Goal: Information Seeking & Learning: Learn about a topic

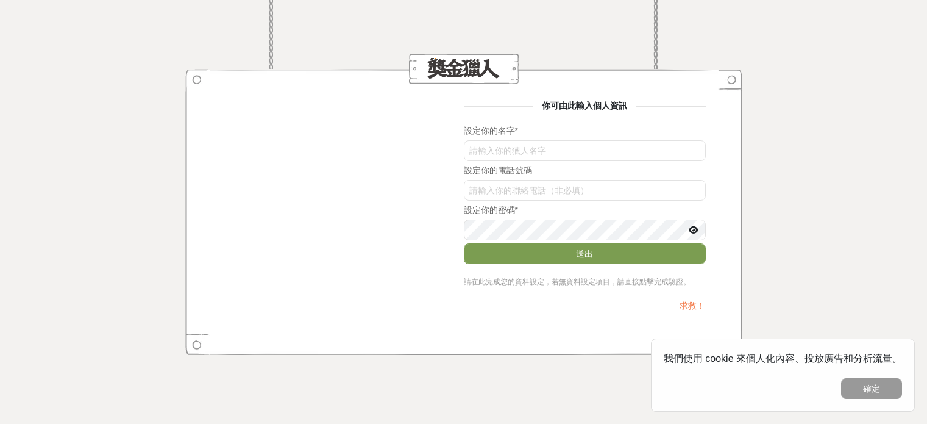
click at [530, 146] on input "text" at bounding box center [585, 150] width 242 height 21
drag, startPoint x: 539, startPoint y: 146, endPoint x: 402, endPoint y: 137, distance: 136.8
click at [402, 137] on div "你可由此輸入個人資訊 設定你的名字 * TFJucHc2Kzk 設定你的電話號碼 設定你的密碼 * 送出 請在此完成您的資料設定，若無資料設定項目，請直接點擊…" at bounding box center [464, 211] width 484 height 225
type input "a"
type input "j"
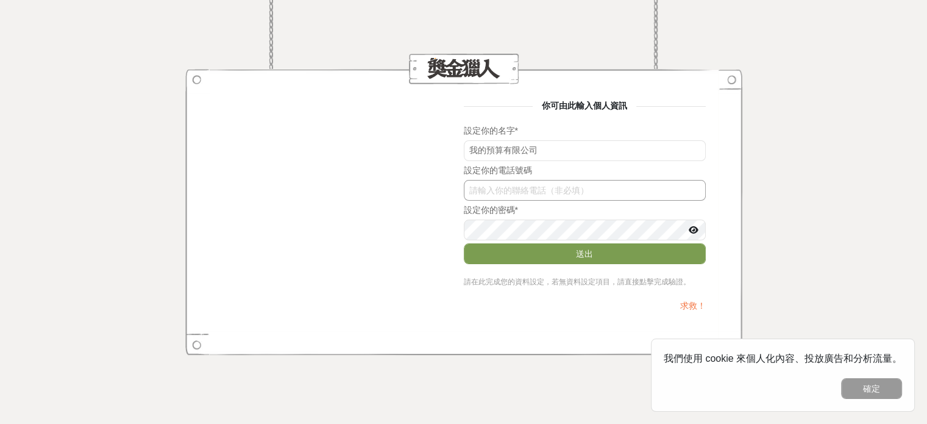
type input "我的預算有限公司"
drag, startPoint x: 548, startPoint y: 190, endPoint x: 624, endPoint y: 127, distance: 99.1
click at [547, 190] on input "text" at bounding box center [585, 190] width 242 height 21
type input "0905189193"
click at [464, 243] on button "送出" at bounding box center [585, 253] width 242 height 21
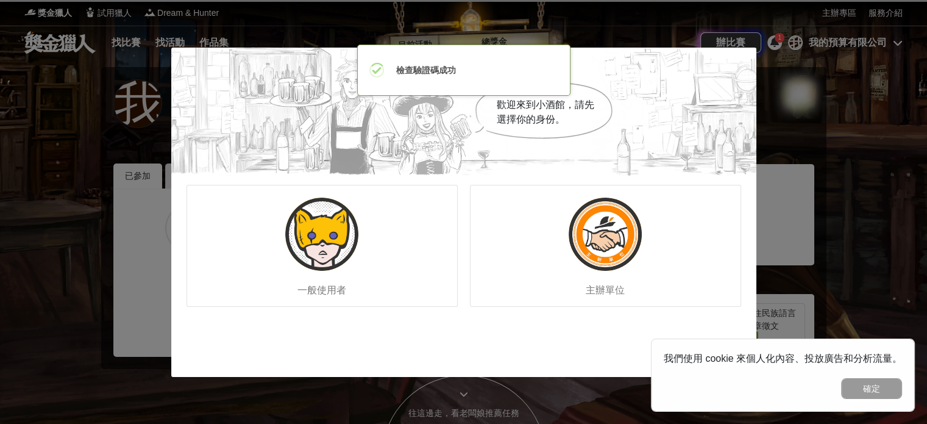
click at [548, 27] on div "歡迎來到小酒館，請先選擇你的身份。 一般使用者 主辦單位" at bounding box center [463, 212] width 927 height 424
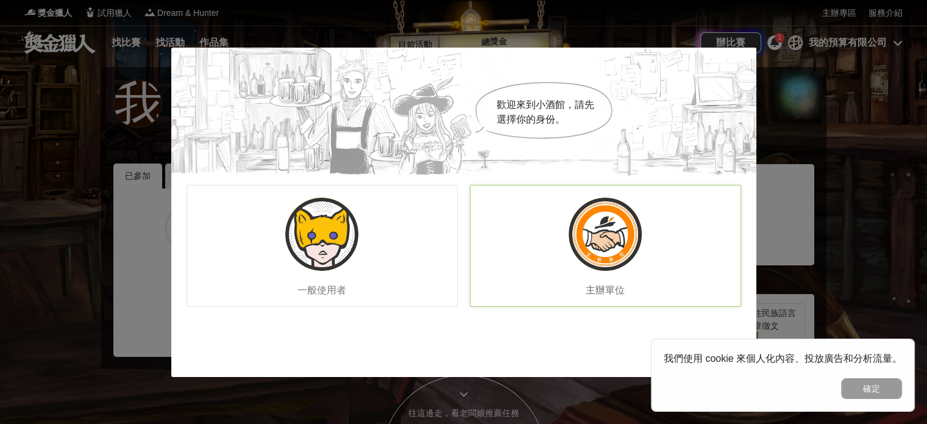
click at [565, 267] on div "主辦單位" at bounding box center [605, 246] width 271 height 122
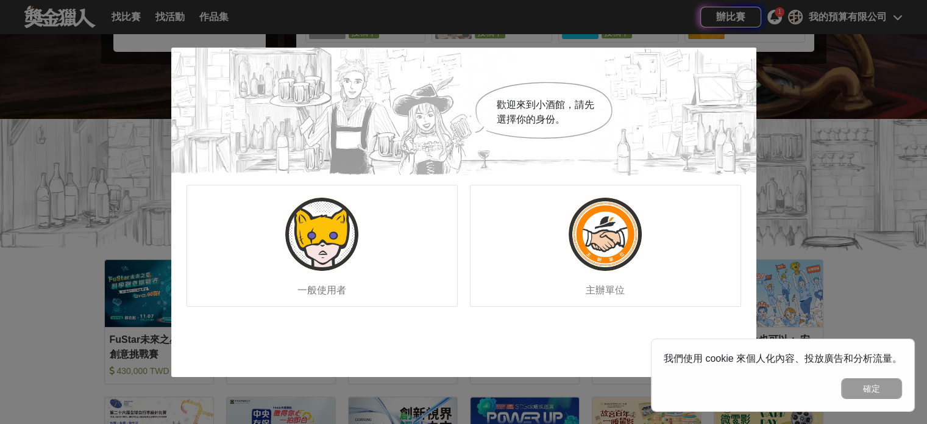
click at [804, 36] on div "歡迎來到小酒館，請先選擇你的身份。 一般使用者 主辦單位" at bounding box center [463, 212] width 927 height 424
click at [361, 214] on div "一般使用者" at bounding box center [322, 246] width 271 height 122
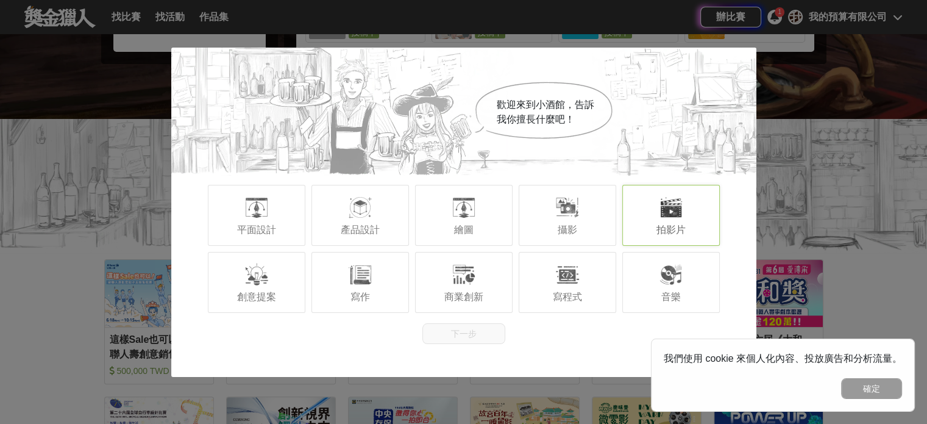
click at [654, 216] on div "拍影片" at bounding box center [671, 215] width 98 height 61
click at [483, 344] on div "歡迎來到小酒館，告訴我你擅長什麼吧！ 平面設計 產品設計 繪圖 攝影 拍影片 創意提案 寫作 商業創新 寫程式 音樂 下一步" at bounding box center [463, 212] width 585 height 329
click at [483, 334] on button "下一步" at bounding box center [464, 333] width 83 height 21
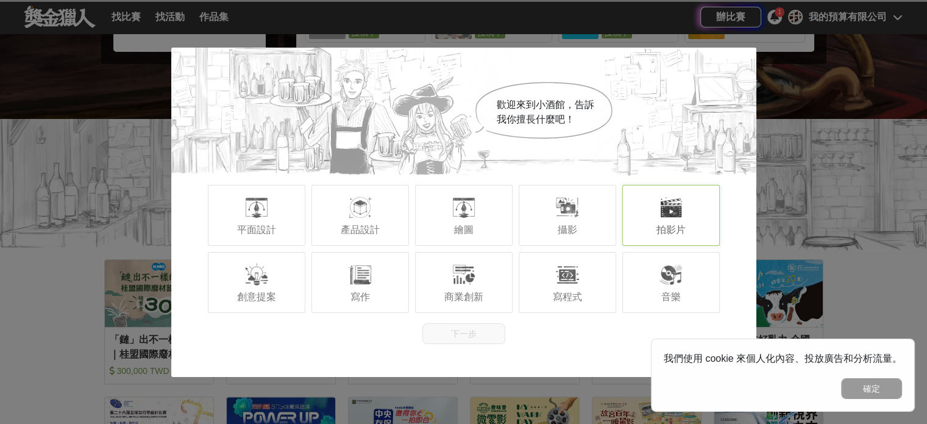
drag, startPoint x: 826, startPoint y: 200, endPoint x: 880, endPoint y: 325, distance: 136.3
click at [826, 202] on div "歡迎來到小酒館，告訴我你擅長什麼吧！ 平面設計 產品設計 繪圖 攝影 拍影片 創意提案 寫作 商業創新 寫程式 音樂 下一步" at bounding box center [463, 212] width 927 height 424
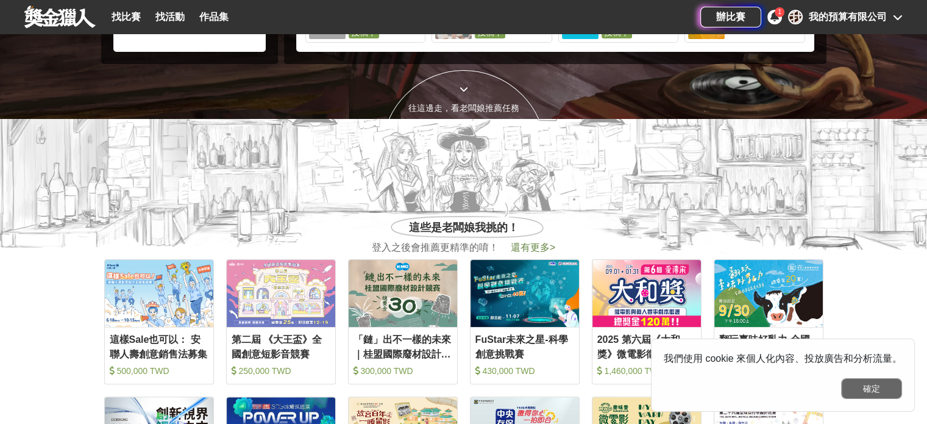
click at [883, 383] on button "確定" at bounding box center [871, 388] width 61 height 21
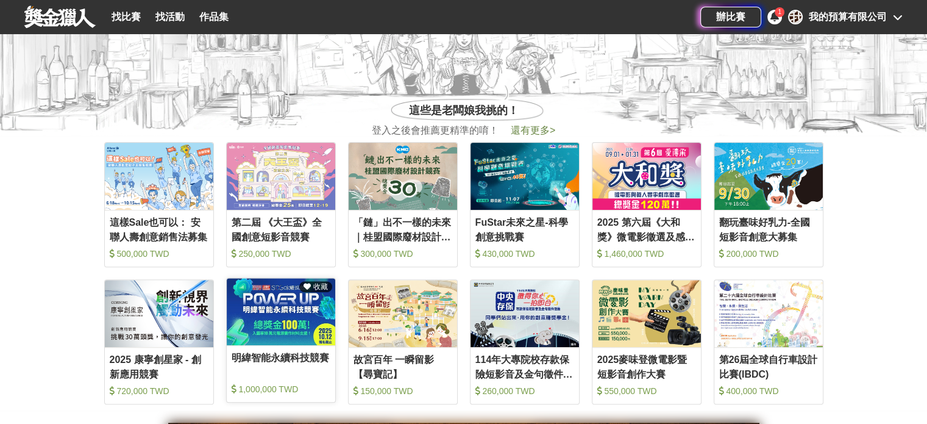
scroll to position [427, 0]
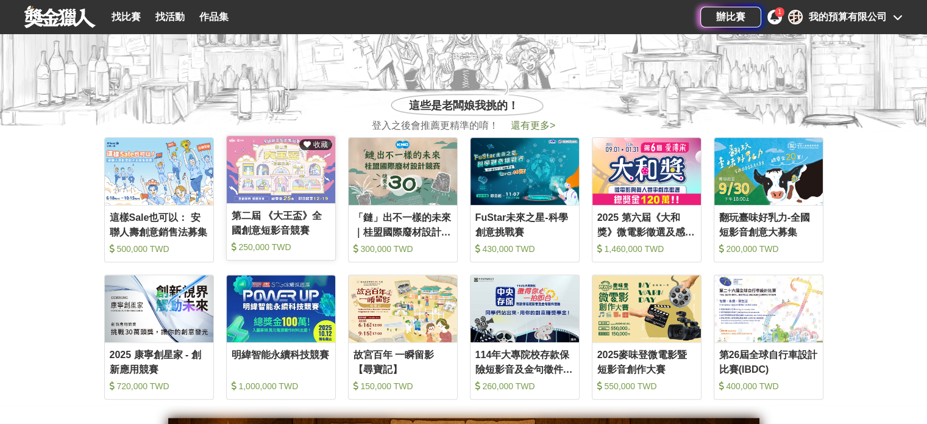
click at [290, 212] on div "第二屆 《大王盃》全國創意短影音競賽" at bounding box center [281, 222] width 99 height 27
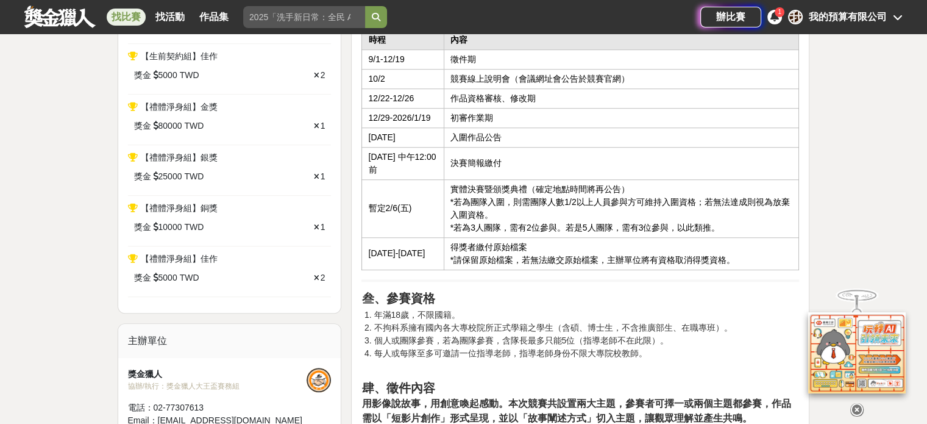
scroll to position [671, 0]
click at [541, 321] on li "不拘科系擁有國內各大專校院所正式學籍之學生（含碩、博士生，不含推廣部生、在職專班）。" at bounding box center [587, 327] width 426 height 13
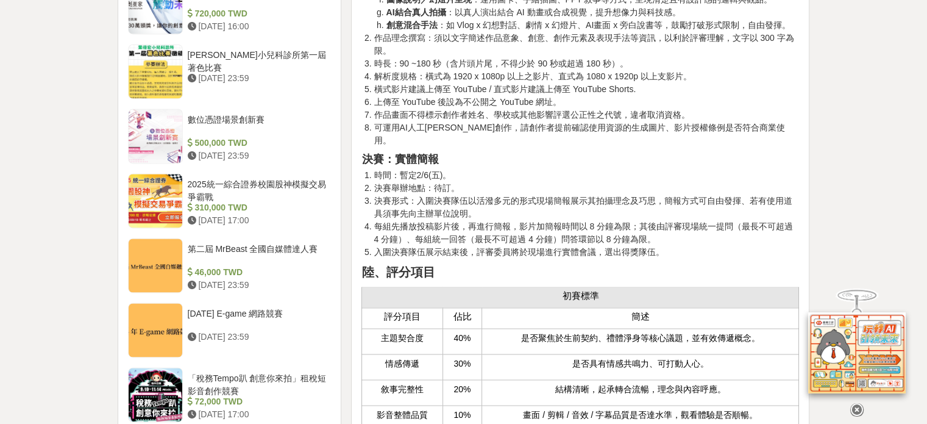
scroll to position [0, 0]
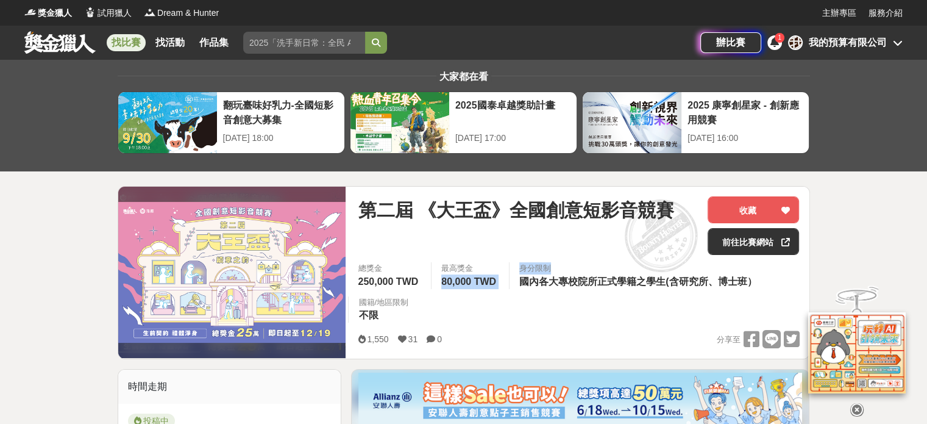
drag, startPoint x: 434, startPoint y: 284, endPoint x: 519, endPoint y: 285, distance: 84.8
click at [514, 285] on div "總獎金 250,000 TWD 最高獎金 80,000 TWD 身分限制 國內各大專校院所正式學籍之學生(含研究所、博士班） 國籍/地區限制 不限" at bounding box center [578, 296] width 461 height 68
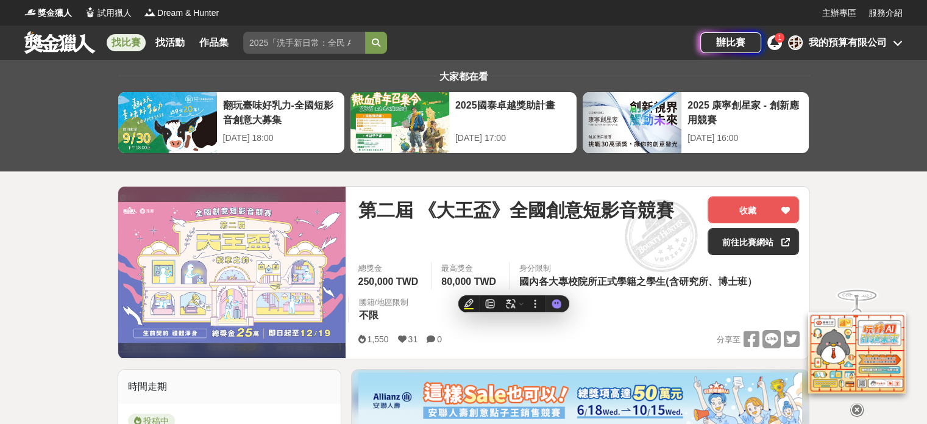
click at [672, 305] on div "總獎金 250,000 TWD 最高獎金 80,000 TWD 身分限制 國內各大專校院所正式學籍之學生(含研究所、博士班） 國籍/地區限制 不限" at bounding box center [578, 296] width 461 height 68
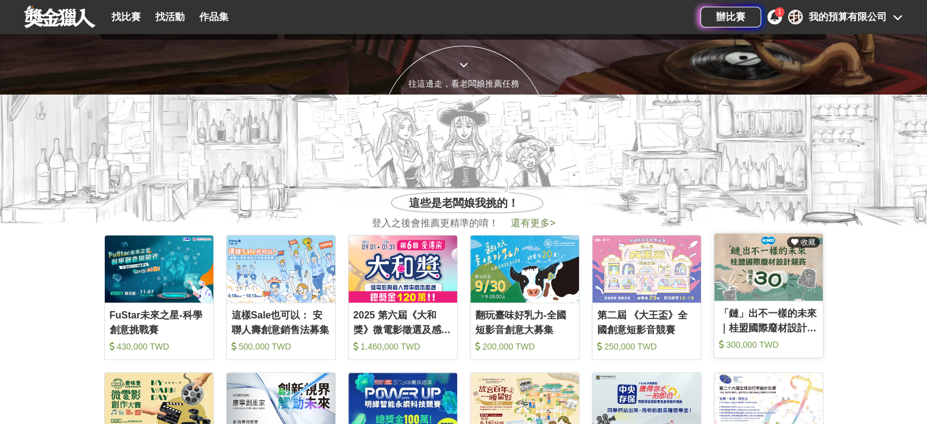
scroll to position [427, 0]
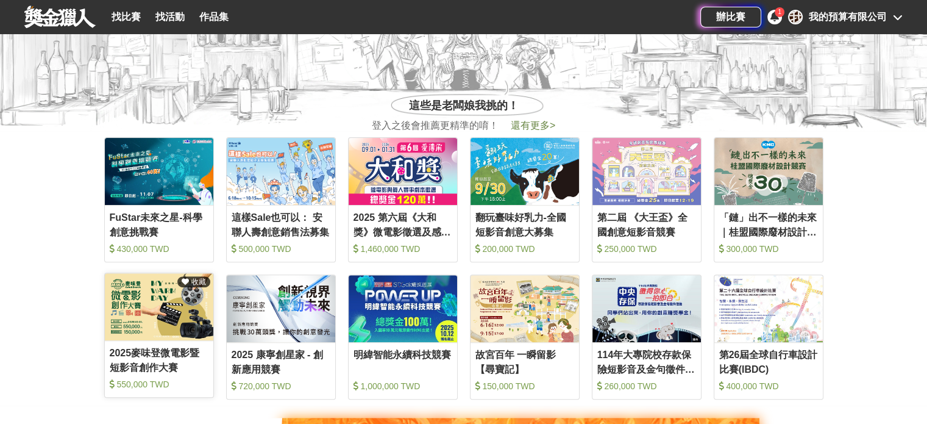
click at [159, 350] on div "2025麥味登微電影暨短影音創作大賽" at bounding box center [159, 359] width 99 height 27
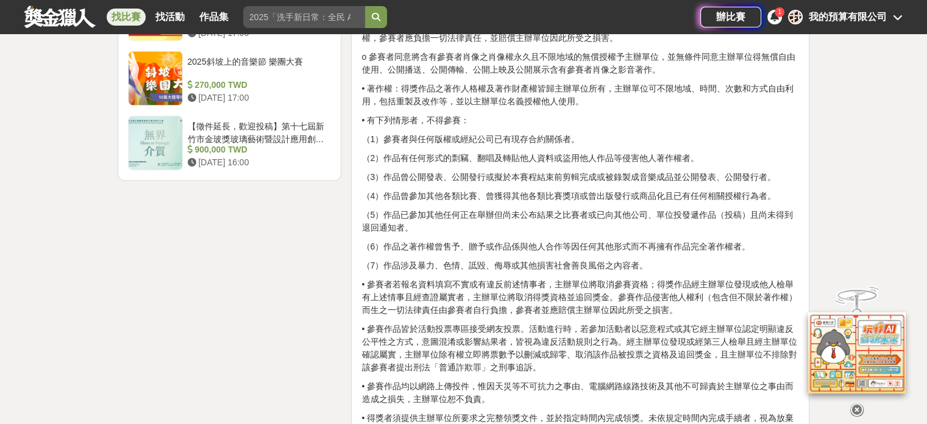
scroll to position [1707, 0]
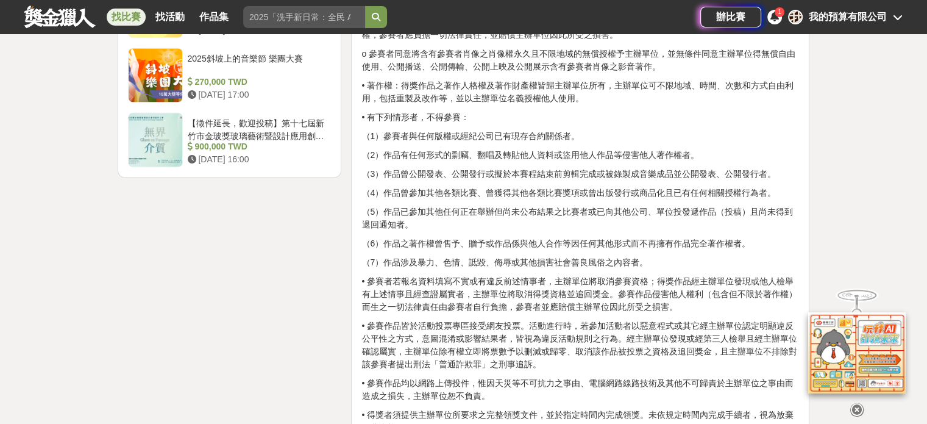
click at [888, 216] on div "大家都在看 2025國泰卓越獎助計畫 2025-09-26 17:00 翻玩臺味好乳力-全國短影音創意大募集 2025-09-30 18:00 2025 康寧…" at bounding box center [463, 124] width 927 height 3542
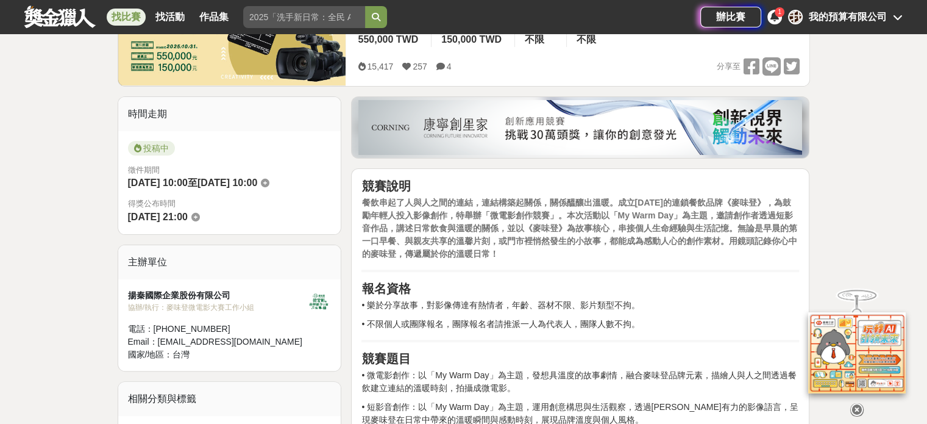
scroll to position [122, 0]
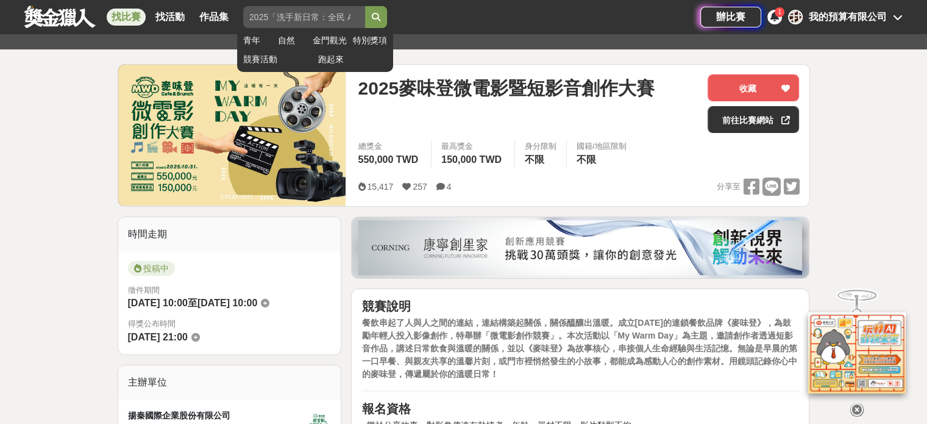
click at [274, 16] on input "search" at bounding box center [304, 17] width 122 height 22
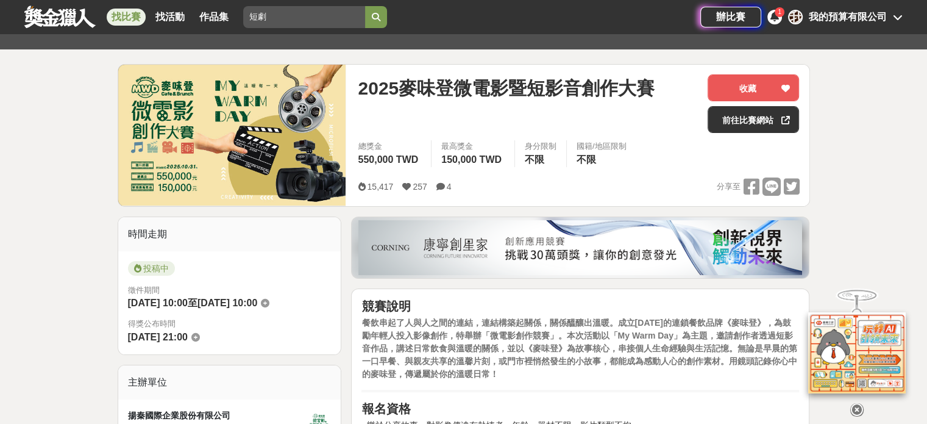
click at [365, 6] on button "submit" at bounding box center [376, 17] width 22 height 22
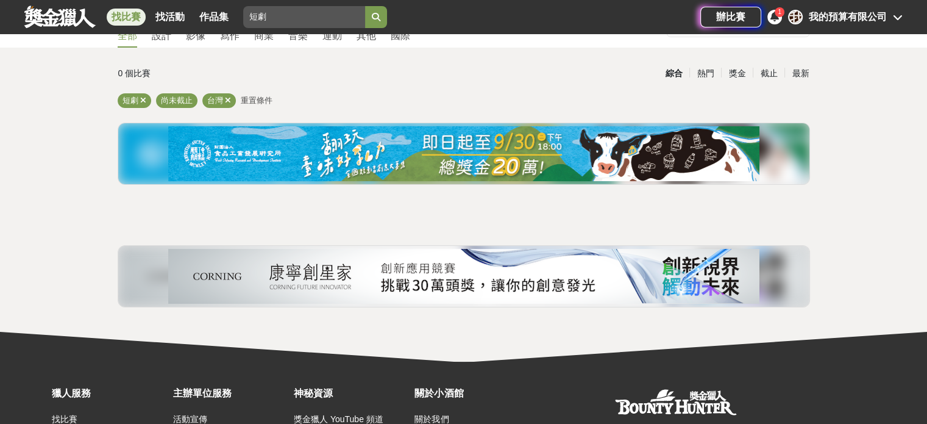
scroll to position [61, 0]
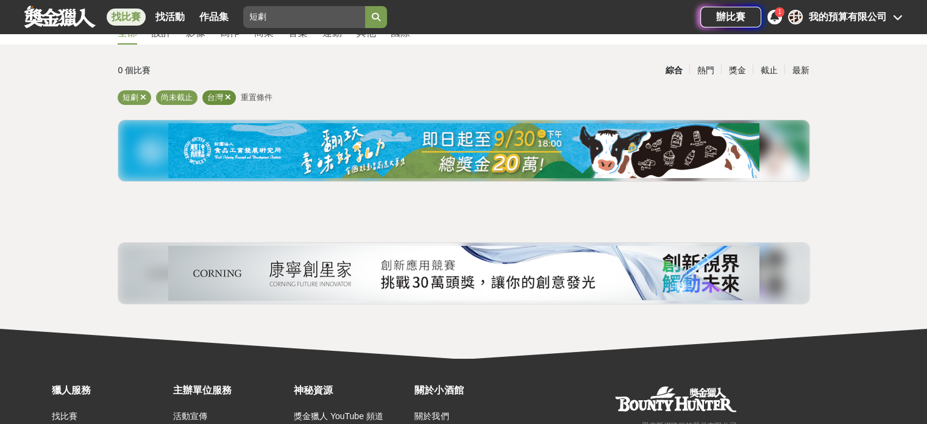
click at [227, 97] on icon at bounding box center [228, 97] width 6 height 8
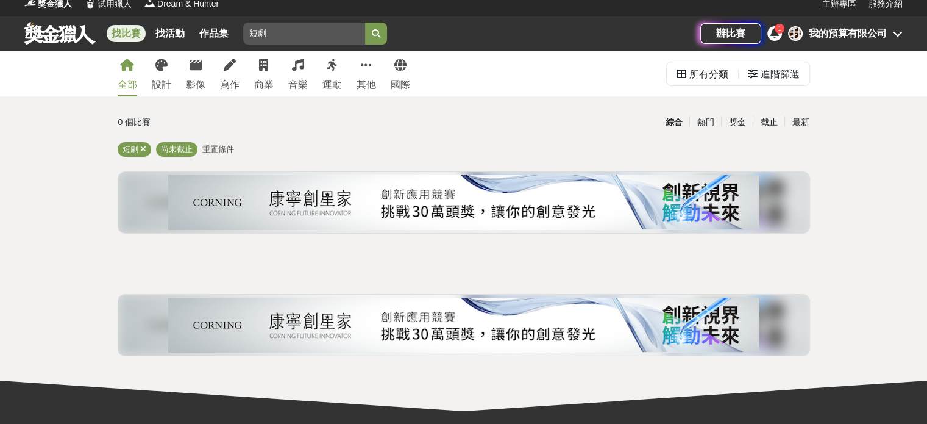
scroll to position [61, 0]
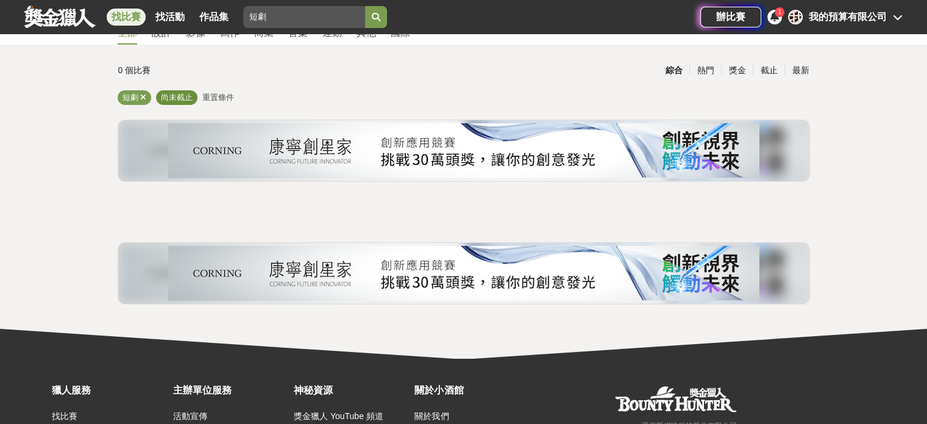
click at [183, 97] on span "尚未截止" at bounding box center [177, 97] width 32 height 9
click at [212, 96] on span "重置條件" at bounding box center [218, 97] width 32 height 9
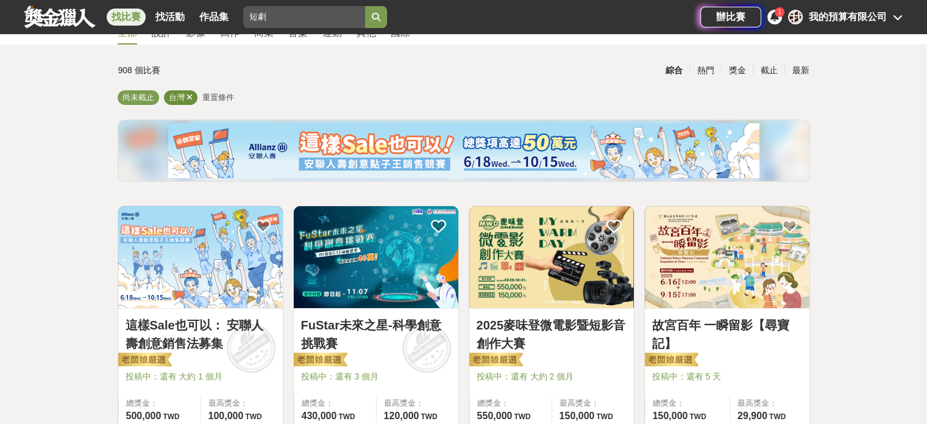
click at [185, 96] on div "台灣" at bounding box center [181, 97] width 34 height 15
click at [190, 95] on span at bounding box center [190, 97] width 6 height 9
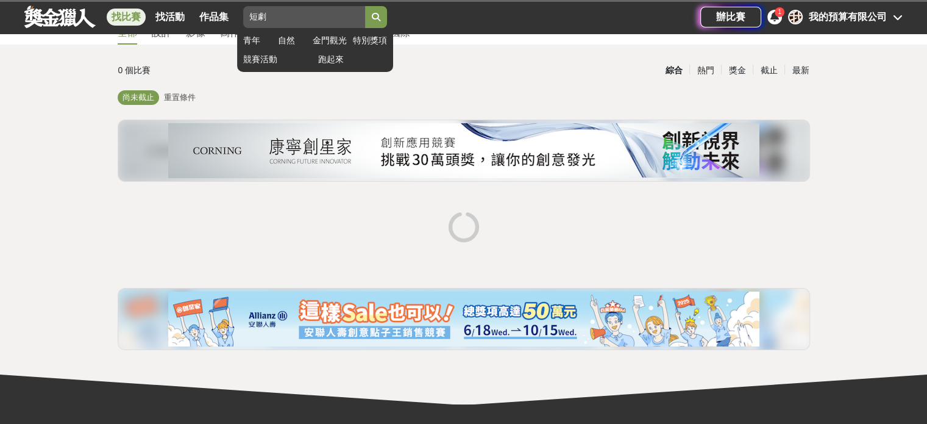
click at [288, 20] on input "短劇" at bounding box center [304, 17] width 122 height 22
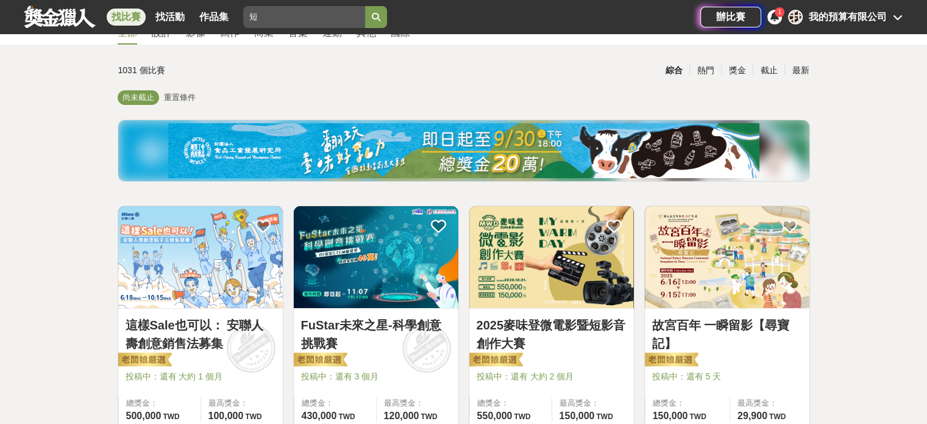
type input "短"
